Goal: Go to known website: Access a specific website the user already knows

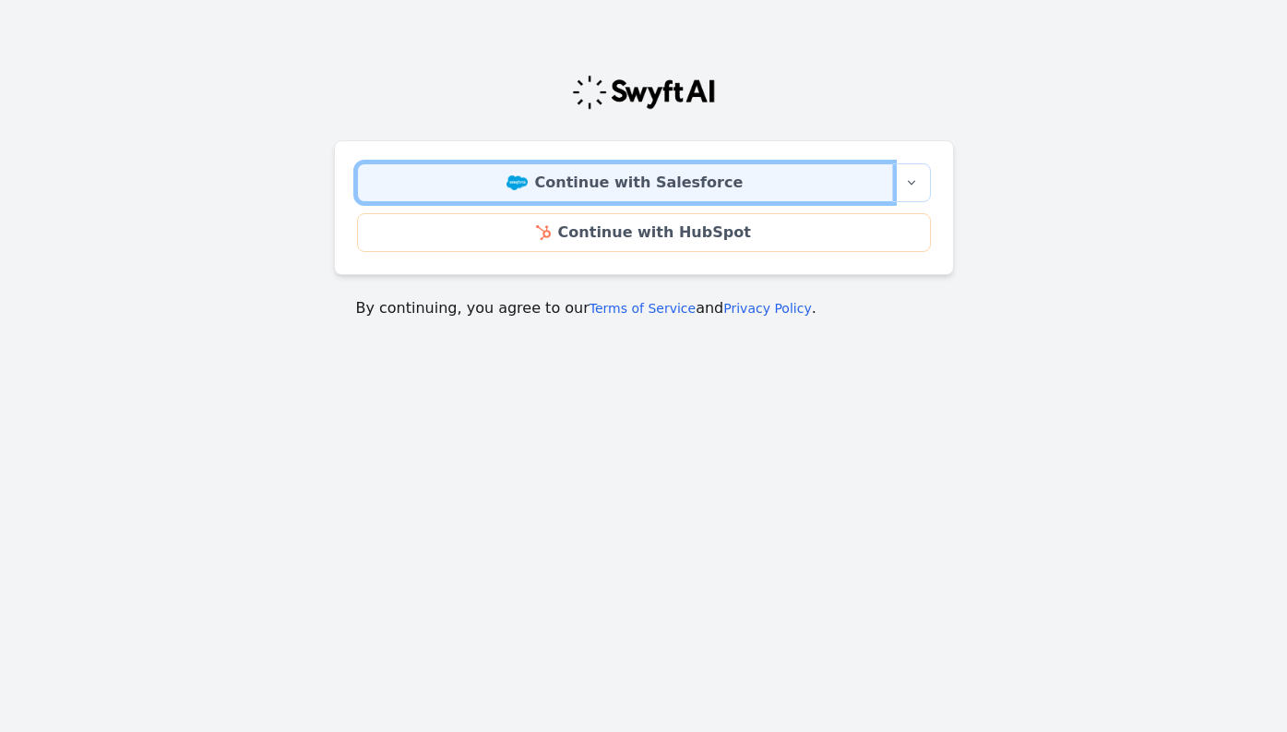
click at [640, 182] on link "Continue with Salesforce" at bounding box center [625, 182] width 536 height 39
